Goal: Find specific page/section: Find specific page/section

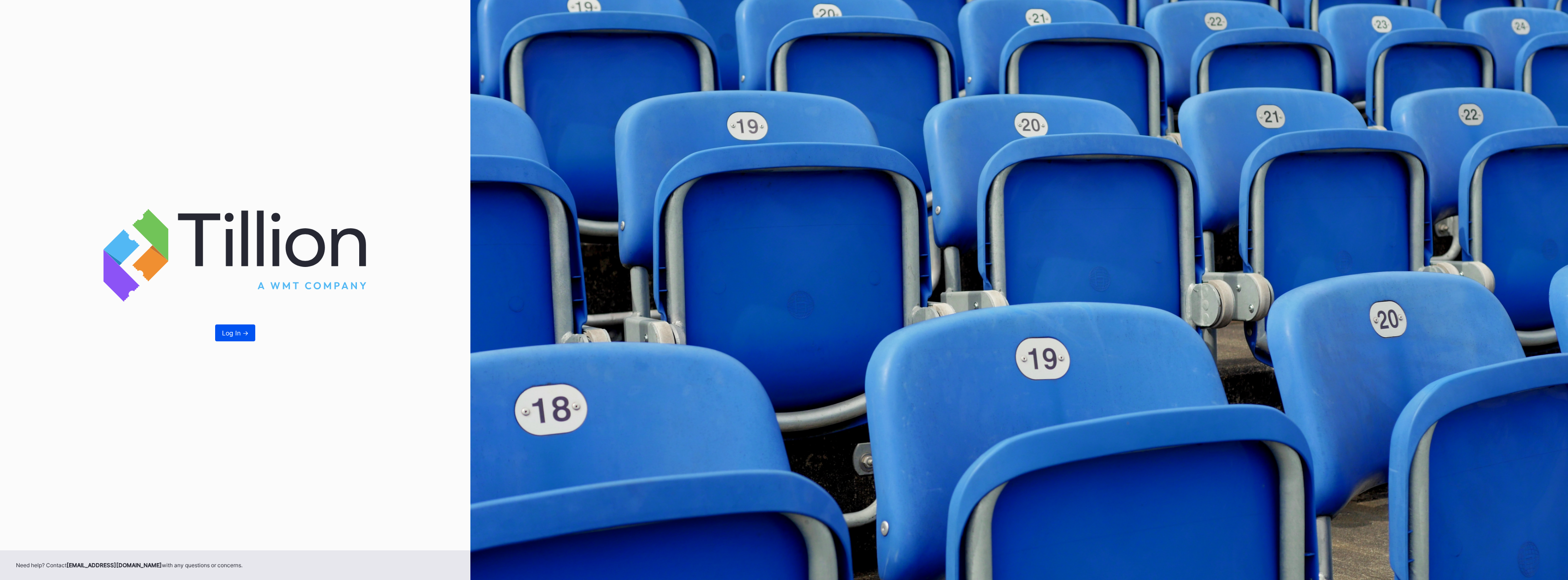
click at [233, 332] on div "Log In ->" at bounding box center [235, 332] width 27 height 7
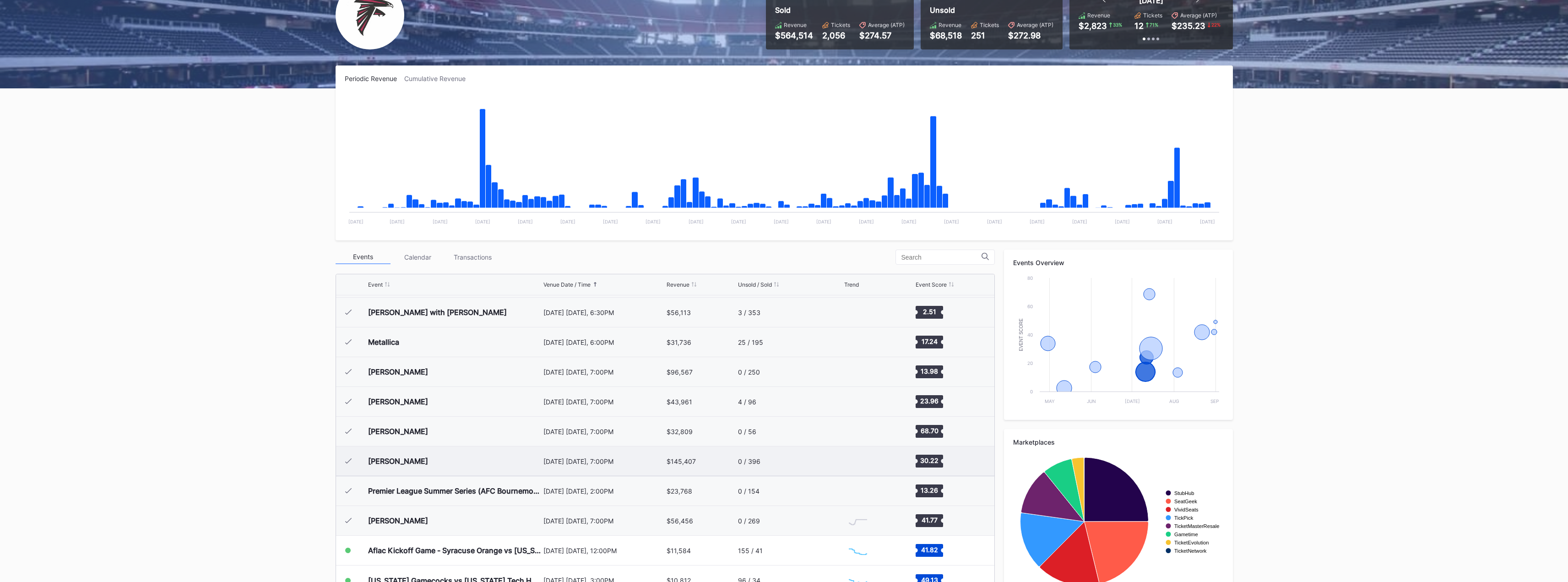
scroll to position [119, 0]
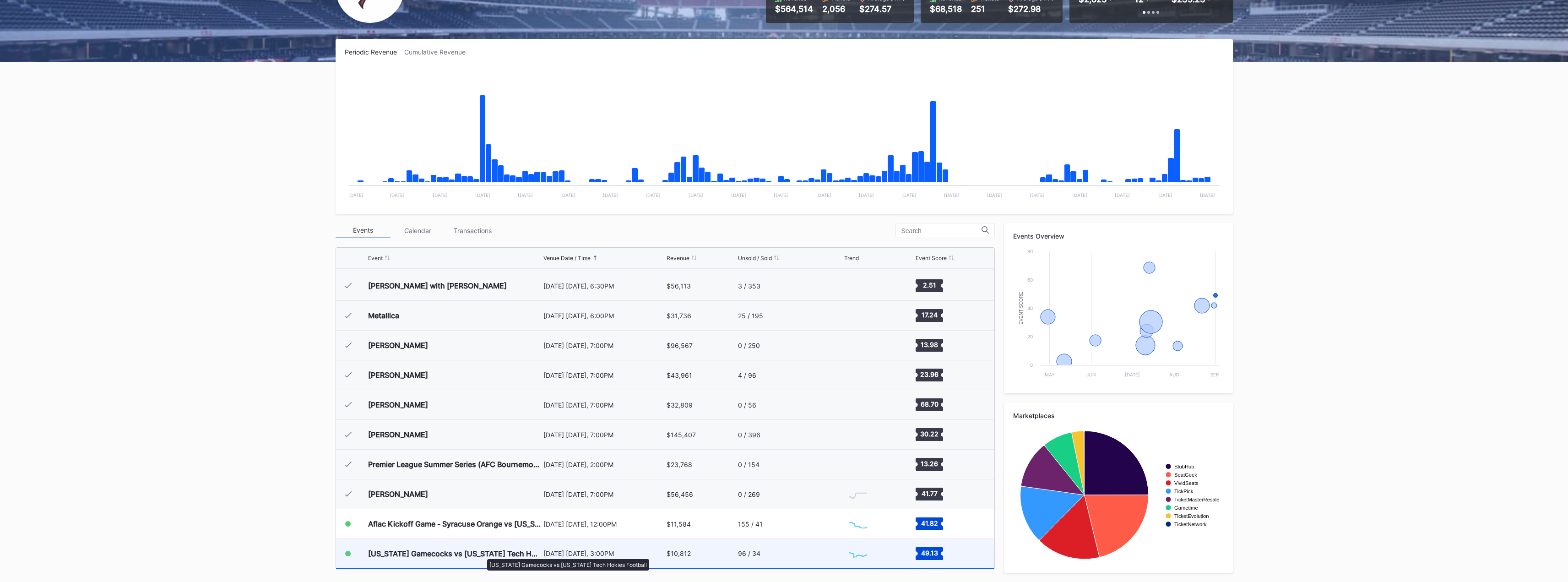
click at [483, 554] on div "[US_STATE] Gamecocks vs [US_STATE] Tech Hokies Football" at bounding box center [454, 553] width 173 height 9
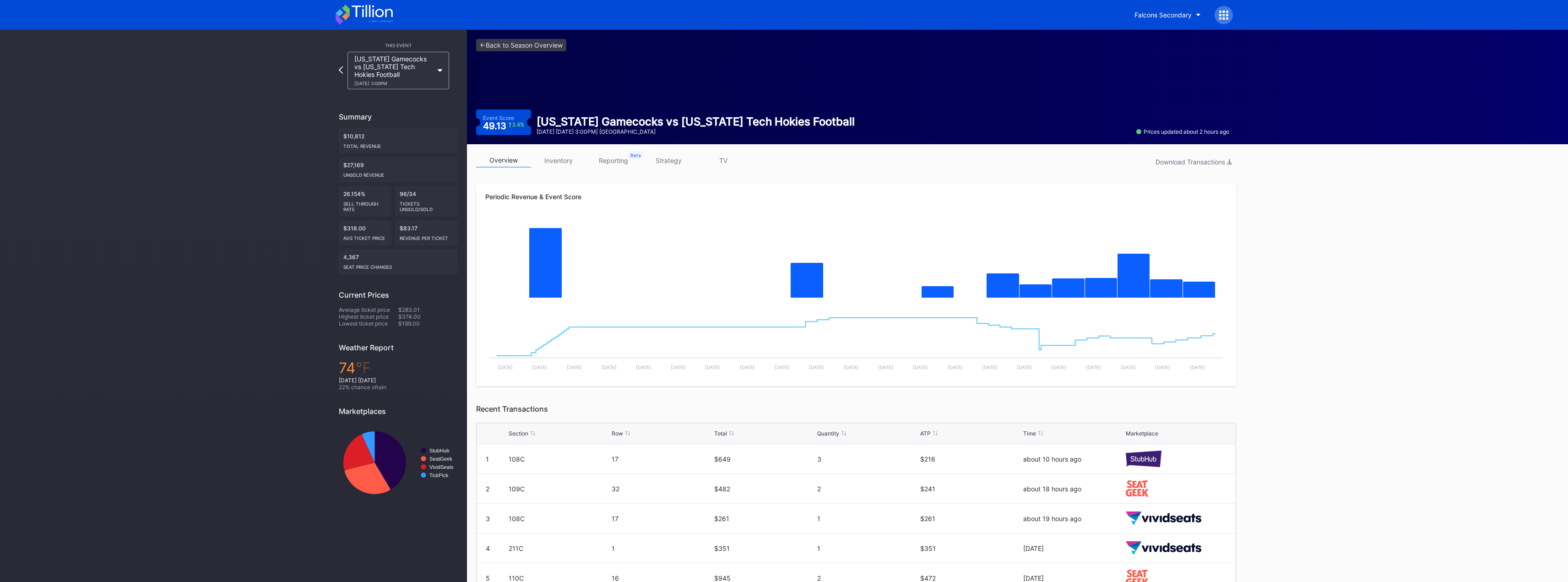
click at [558, 158] on link "inventory" at bounding box center [559, 160] width 55 height 14
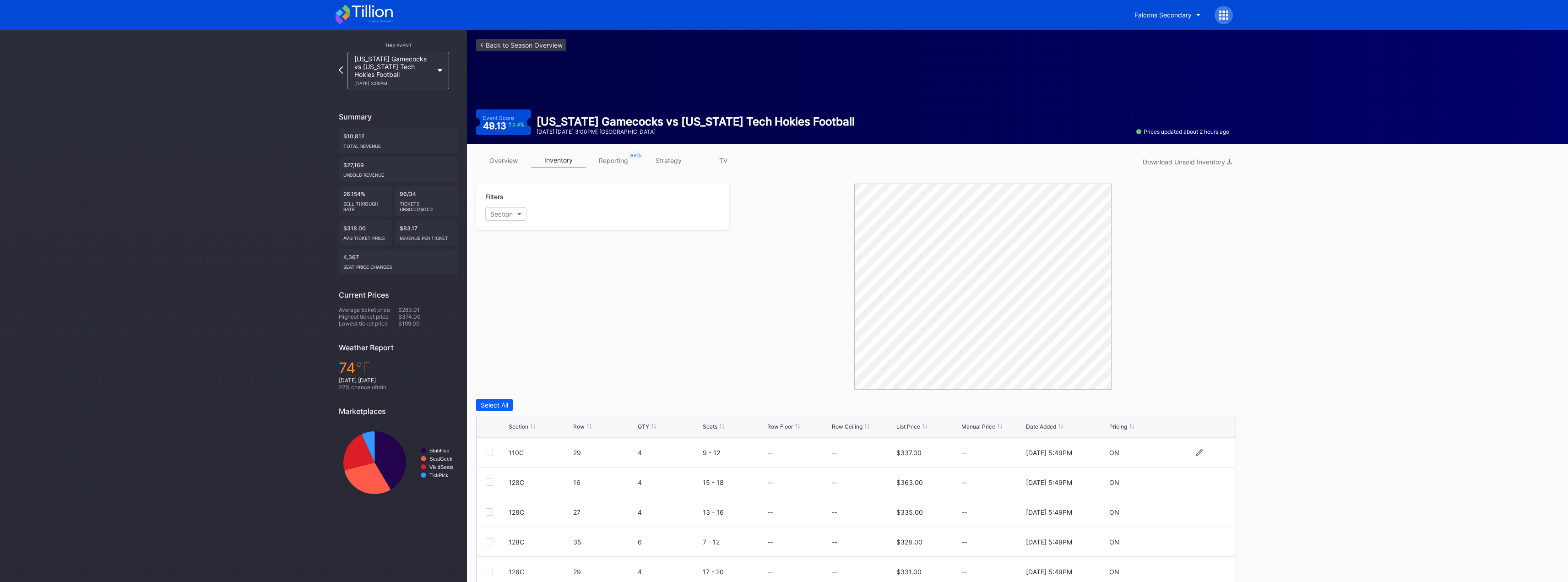
scroll to position [89, 0]
click at [522, 427] on div "Section" at bounding box center [519, 426] width 20 height 7
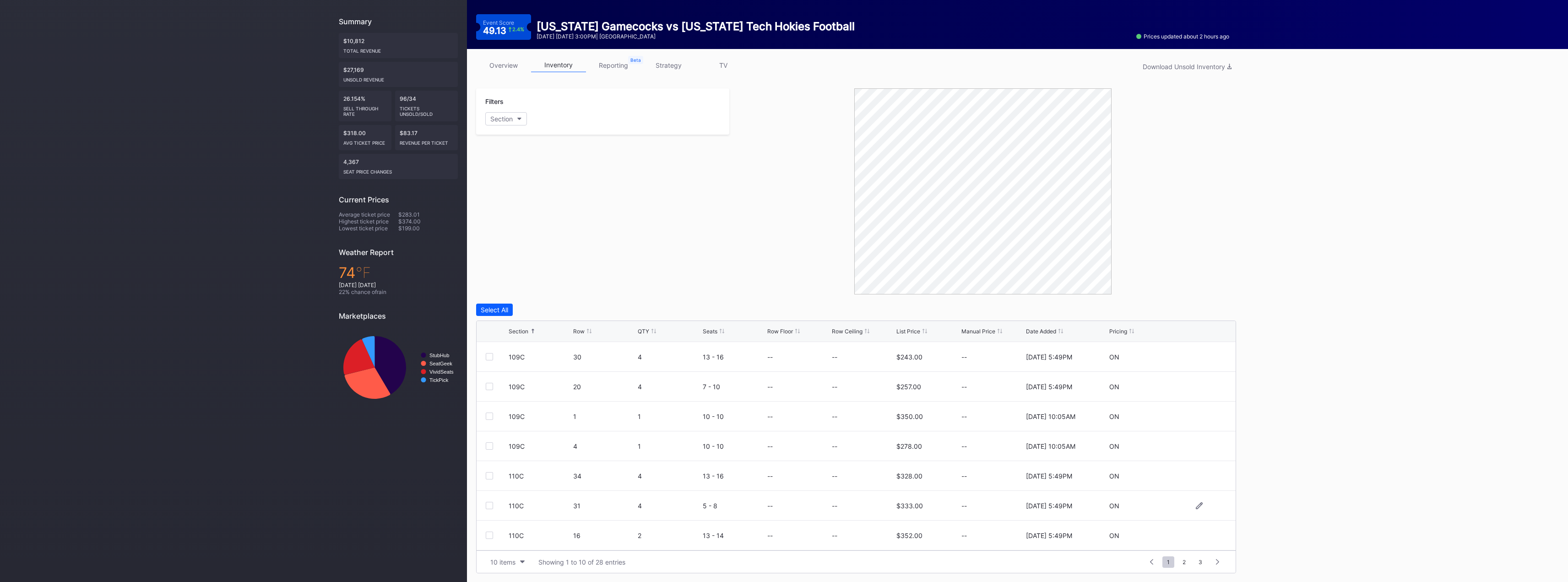
scroll to position [96, 0]
click at [516, 562] on button "10 items" at bounding box center [507, 561] width 43 height 13
click at [503, 504] on div "50 items" at bounding box center [505, 504] width 26 height 8
